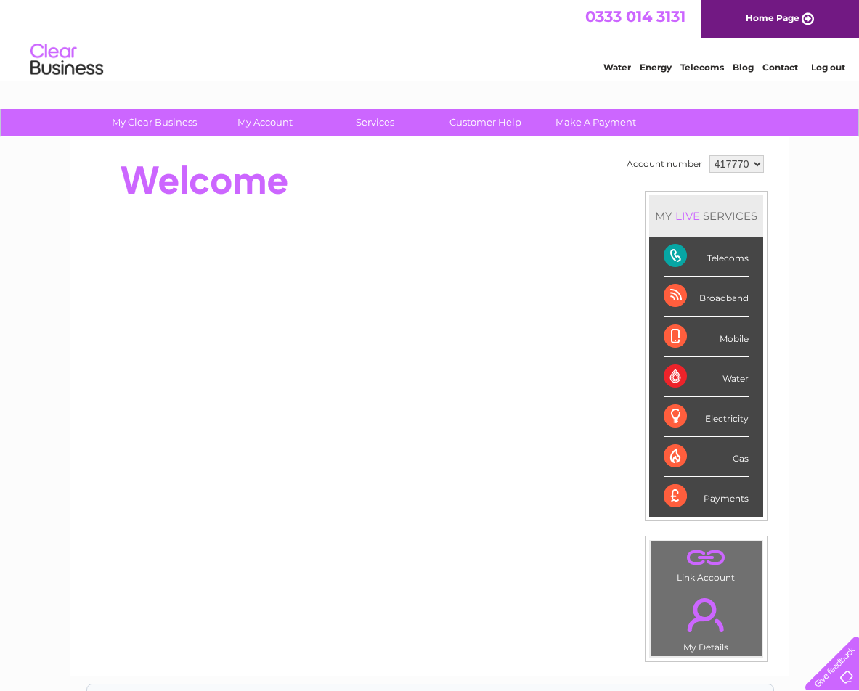
drag, startPoint x: 711, startPoint y: 258, endPoint x: 699, endPoint y: 231, distance: 29.3
click at [706, 256] on div "Telecoms" at bounding box center [705, 257] width 85 height 40
click at [687, 217] on div "LIVE" at bounding box center [687, 216] width 30 height 14
click at [729, 300] on div "Broadband" at bounding box center [705, 297] width 85 height 40
click at [687, 207] on div "MY LIVE SERVICES" at bounding box center [706, 215] width 114 height 41
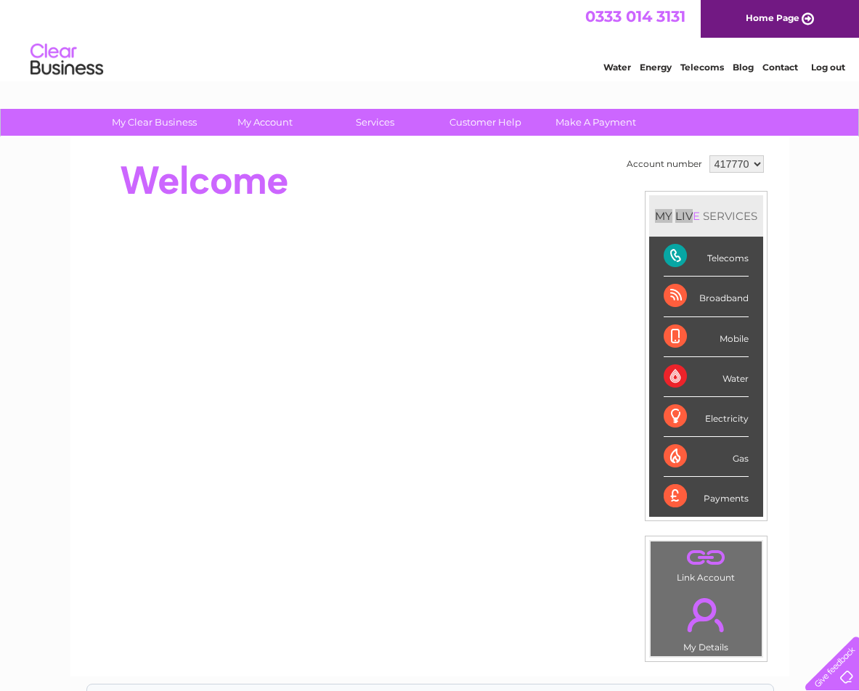
click at [647, 20] on span "0333 014 3131" at bounding box center [635, 16] width 100 height 18
click at [488, 123] on link "Customer Help" at bounding box center [485, 122] width 120 height 27
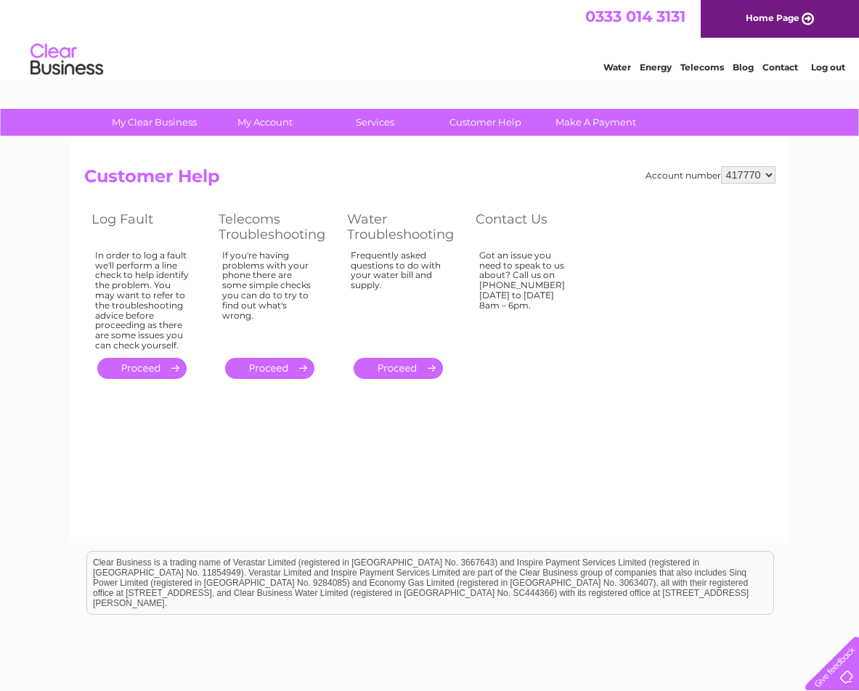
click at [135, 365] on link "." at bounding box center [141, 368] width 89 height 21
click at [145, 367] on link "." at bounding box center [141, 368] width 89 height 21
click at [171, 366] on link "." at bounding box center [141, 368] width 89 height 21
click at [173, 365] on link "." at bounding box center [141, 368] width 89 height 21
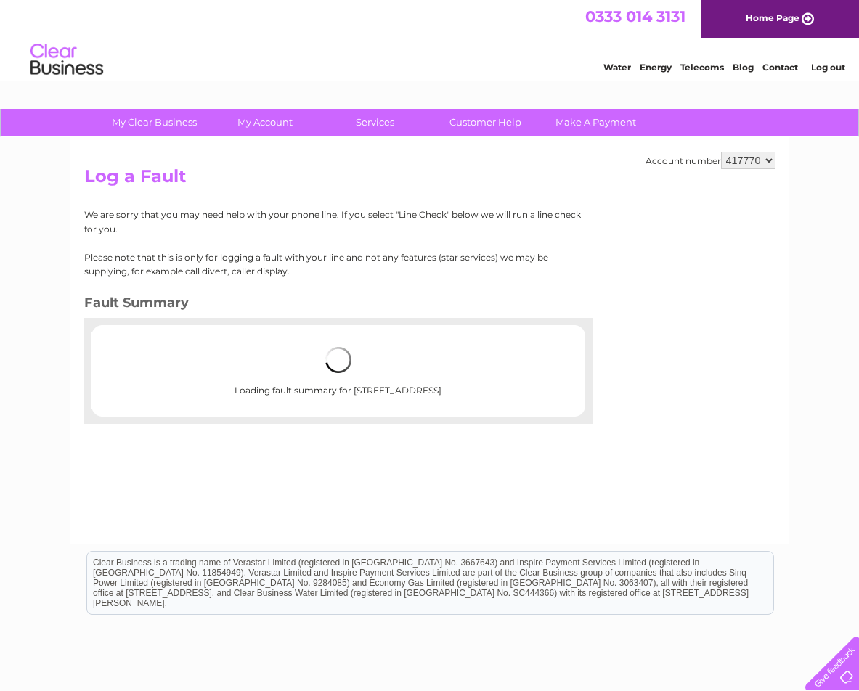
scroll to position [1, 0]
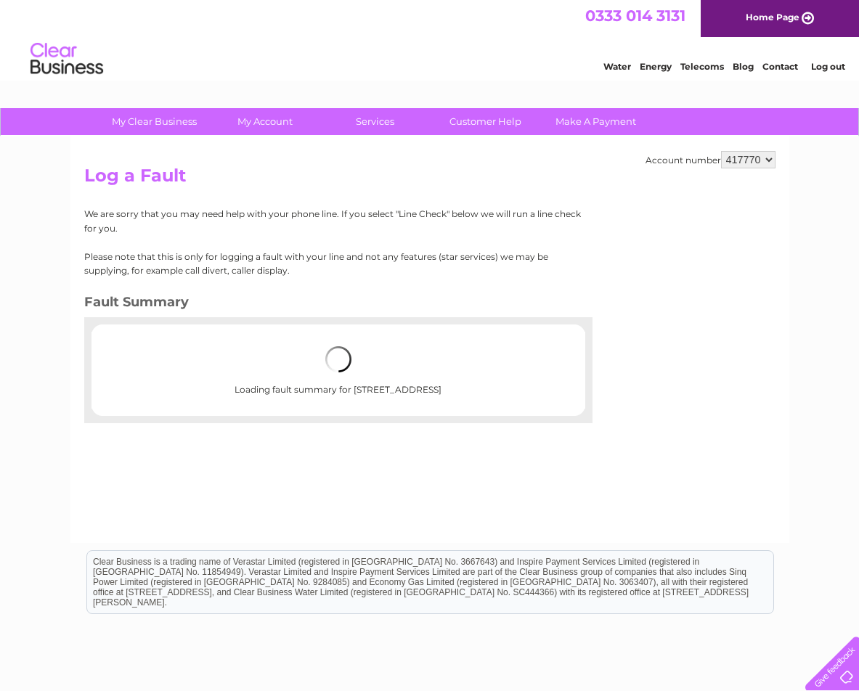
click at [779, 65] on link "Contact" at bounding box center [780, 66] width 36 height 11
